Goal: Find specific page/section: Find specific page/section

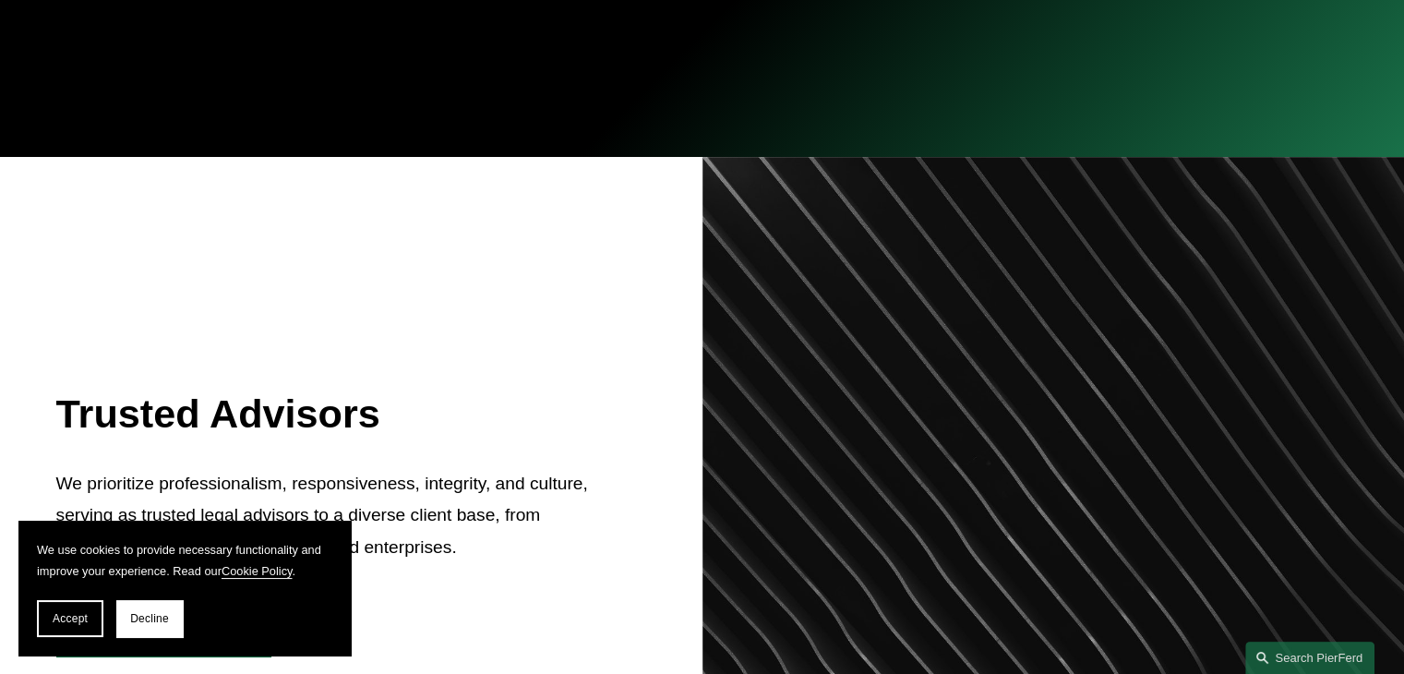
scroll to position [738, 0]
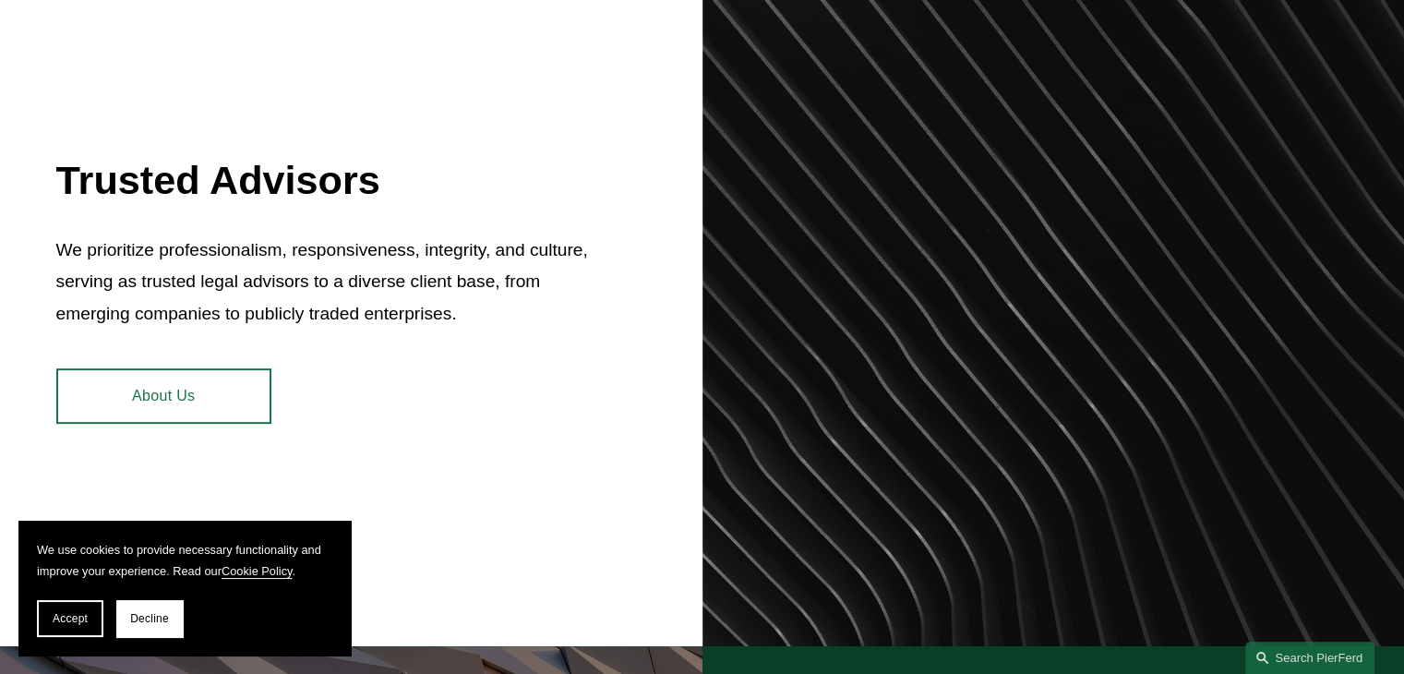
click at [166, 618] on span "Decline" at bounding box center [149, 618] width 39 height 13
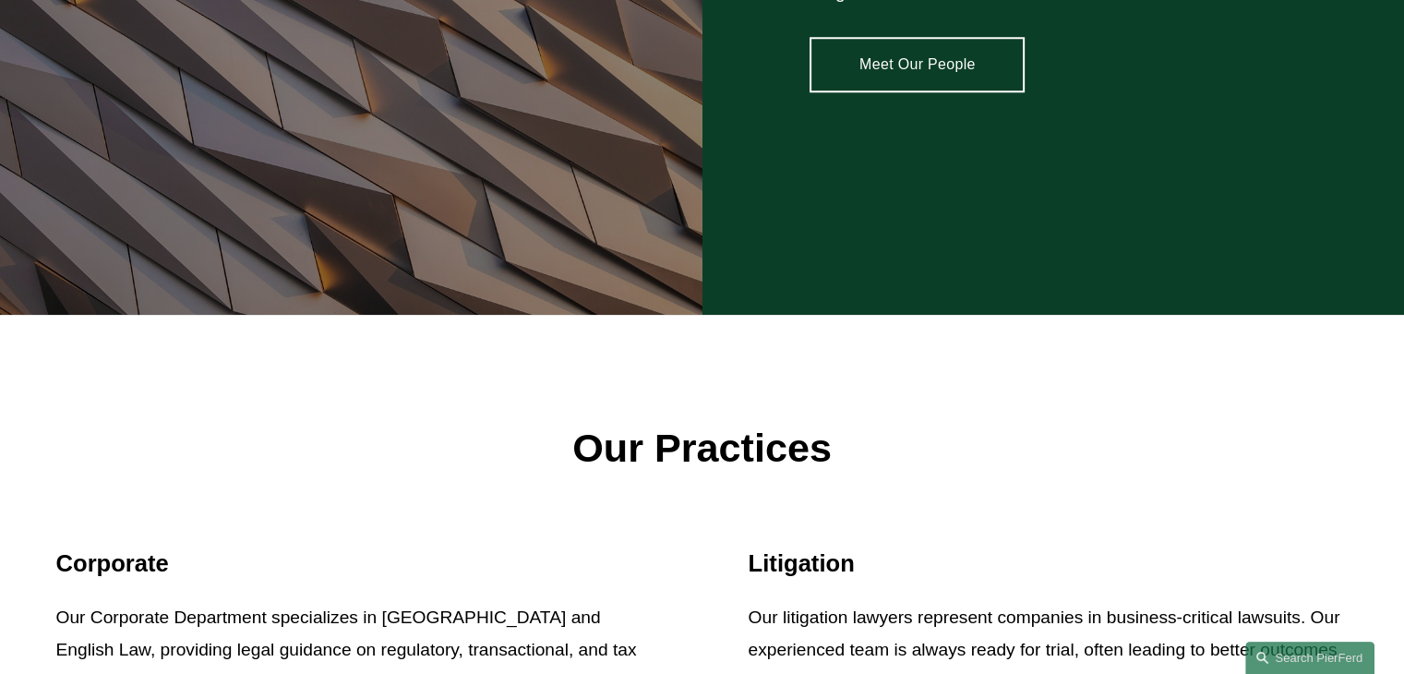
scroll to position [1846, 0]
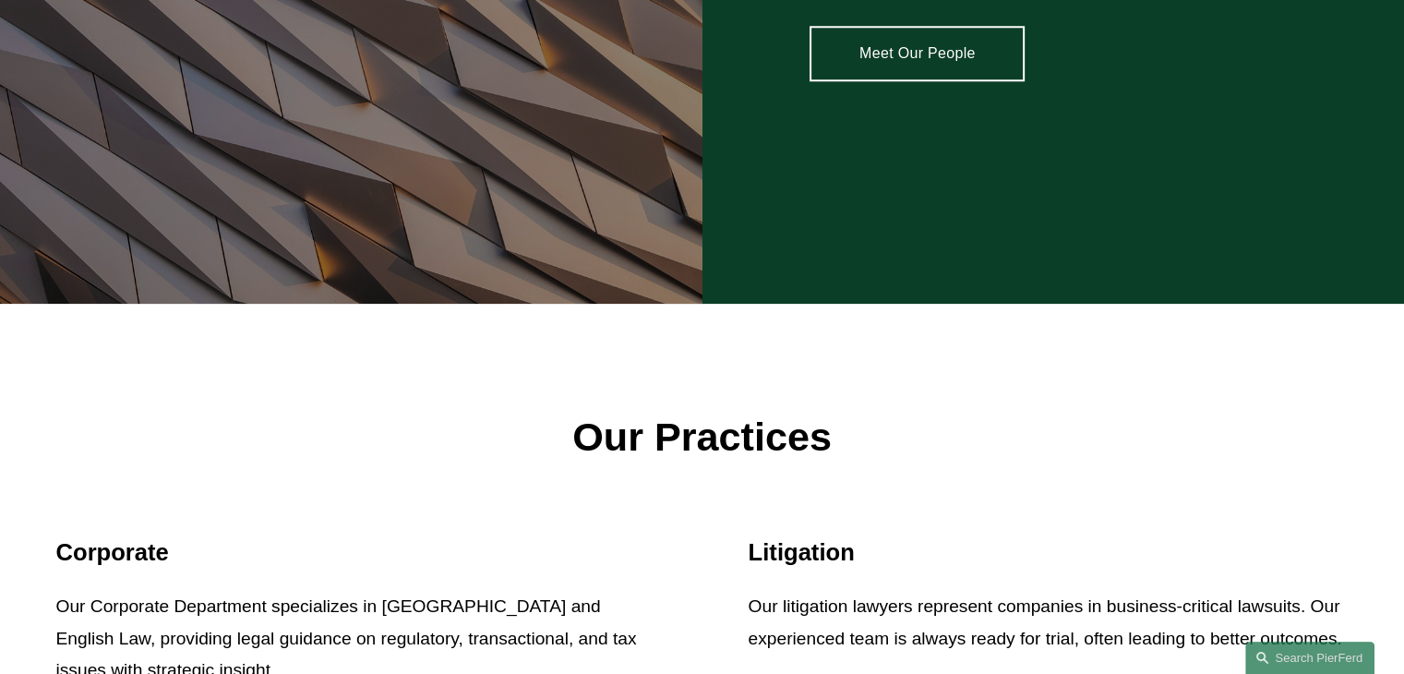
click at [900, 45] on link "Meet Our People" at bounding box center [917, 53] width 215 height 55
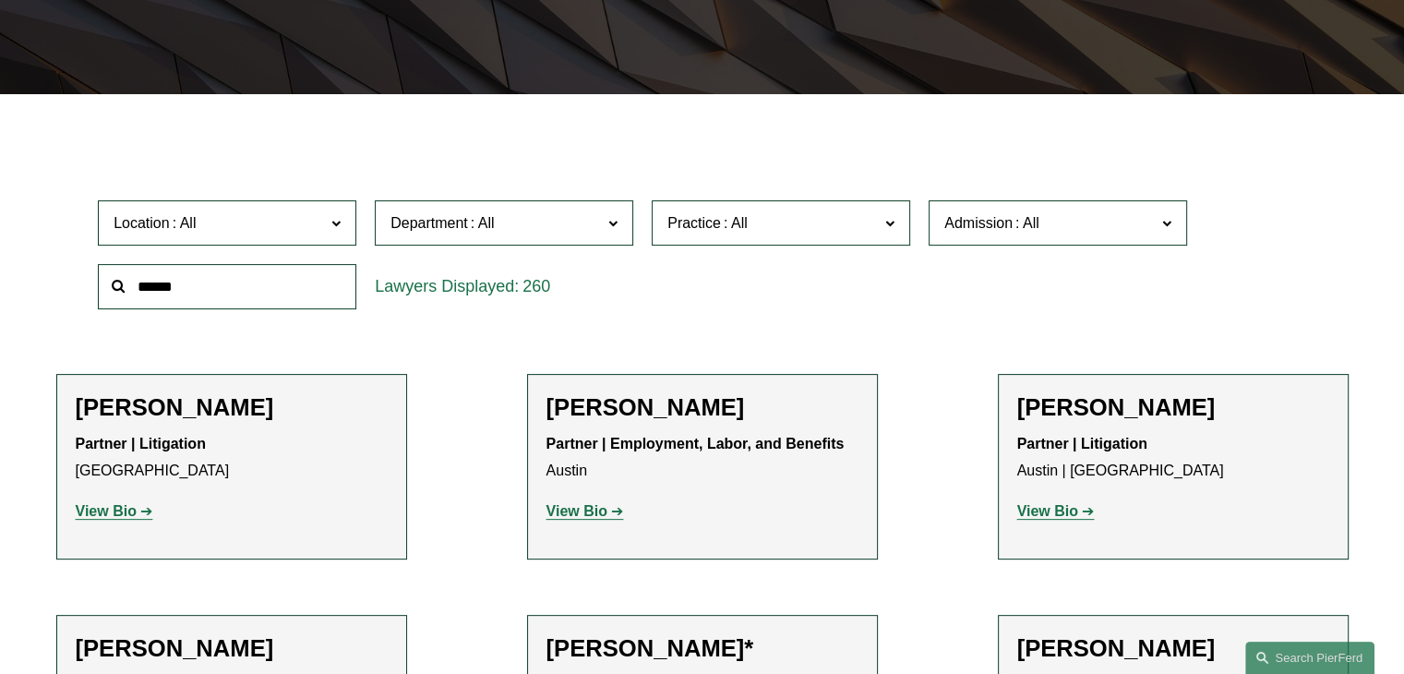
scroll to position [462, 0]
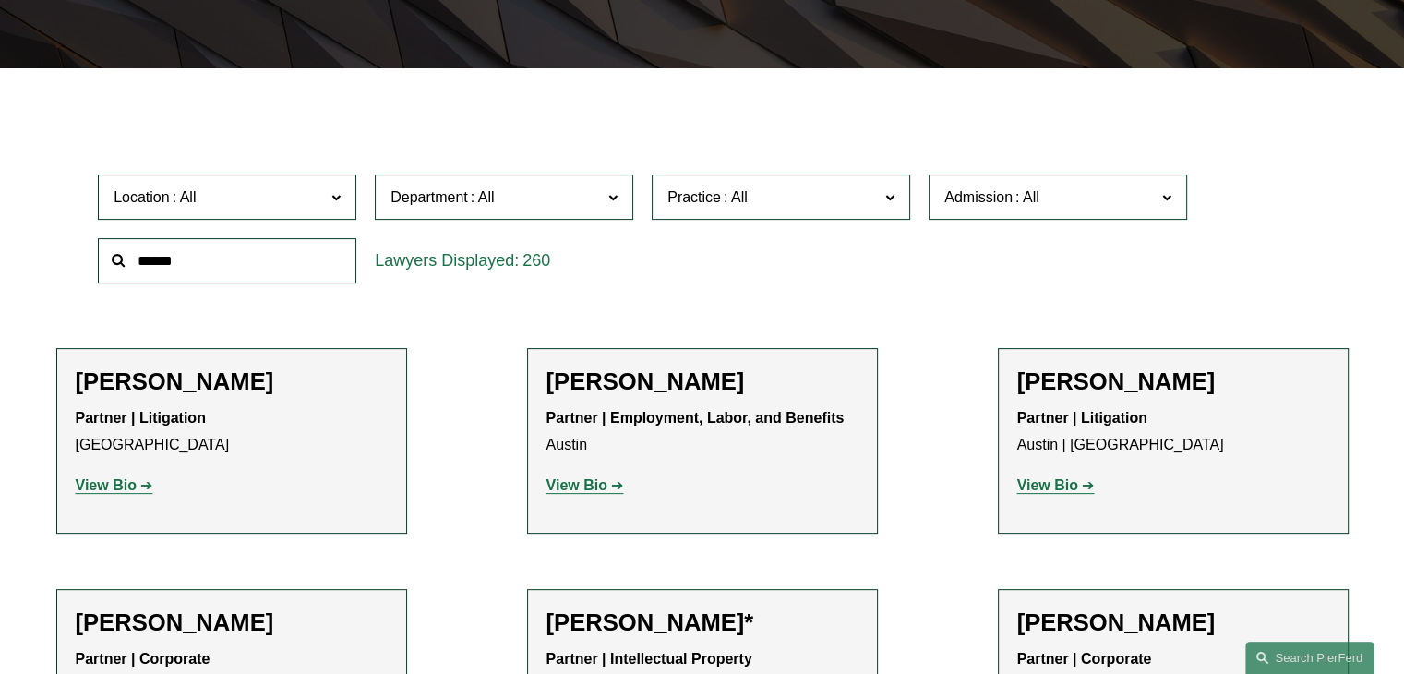
click at [297, 199] on span "Location" at bounding box center [219, 197] width 211 height 25
click at [0, 0] on link "[GEOGRAPHIC_DATA]" at bounding box center [0, 0] width 0 height 0
